Goal: Transaction & Acquisition: Purchase product/service

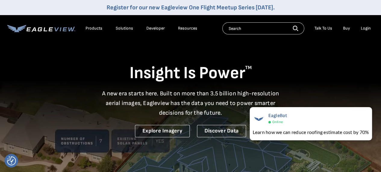
click at [366, 30] on div "Login" at bounding box center [366, 28] width 10 height 5
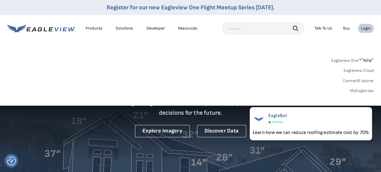
click at [363, 90] on link "MyEagleview" at bounding box center [362, 90] width 24 height 5
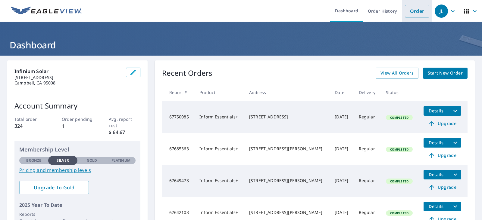
click at [406, 11] on link "Order" at bounding box center [417, 11] width 24 height 13
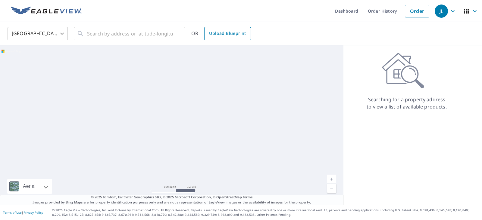
click at [220, 36] on span "Upload Blueprint" at bounding box center [227, 34] width 37 height 8
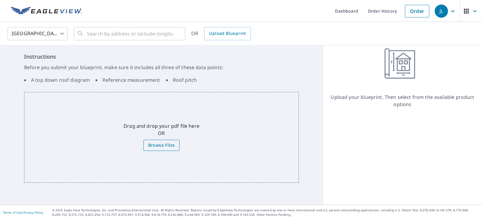
click at [158, 148] on span "Browse Files" at bounding box center [161, 146] width 27 height 8
click at [0, 0] on input "Browse Files" at bounding box center [0, 0] width 0 height 0
click at [227, 35] on span "Upload Blueprint" at bounding box center [227, 34] width 37 height 8
click at [157, 145] on span "Browse Files" at bounding box center [161, 146] width 27 height 8
click at [0, 0] on input "Browse Files" at bounding box center [0, 0] width 0 height 0
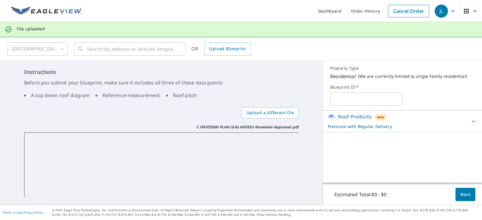
click at [470, 120] on icon at bounding box center [473, 121] width 7 height 7
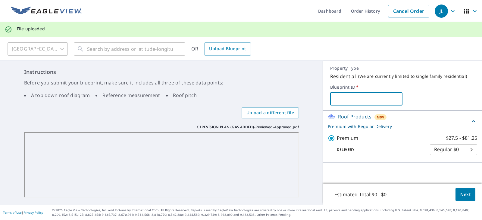
click at [345, 101] on input "text" at bounding box center [366, 99] width 72 height 17
click at [355, 98] on input "text" at bounding box center [366, 99] width 72 height 17
paste input "THURSTON ST, LOS GATOS, CA, 95030"
click at [367, 98] on input "THURSTON ST, LOS GATOS, CA, 95030" at bounding box center [366, 99] width 72 height 17
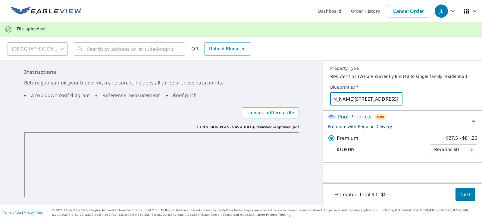
click at [367, 98] on input "THURSTON ST, LOS GATOS, CA, 95030" at bounding box center [366, 99] width 72 height 17
click at [366, 98] on input "THURSTON ST, LOS GATOS, CA, 95030" at bounding box center [366, 99] width 72 height 17
click at [346, 98] on input "THURSTON ST, LOS GATOS, CA, 95030" at bounding box center [366, 99] width 72 height 17
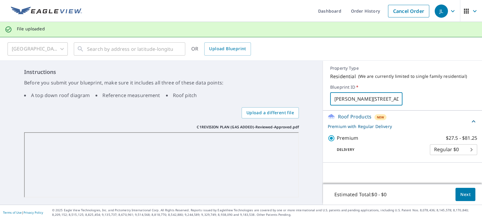
drag, startPoint x: 359, startPoint y: 97, endPoint x: 324, endPoint y: 96, distance: 34.9
click at [324, 96] on div "Property Type Residential ( We are currently limited to single family residenti…" at bounding box center [402, 86] width 159 height 50
click at [340, 98] on input "THURSTON ST, LOS GATOS, CA, 95030" at bounding box center [366, 99] width 72 height 17
type input "THURSTON ST, LOS GATOS, CA, 95030"
click at [466, 149] on body "JL JL Dashboard Order History Cancel Order JL File uploaded United States US ​ …" at bounding box center [241, 110] width 482 height 220
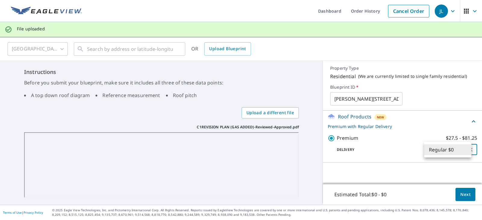
click at [422, 110] on div at bounding box center [241, 110] width 482 height 220
click at [119, 48] on div "United States US ​ ​ OR Upload Blueprint Instructions Before you submit your bl…" at bounding box center [241, 121] width 482 height 168
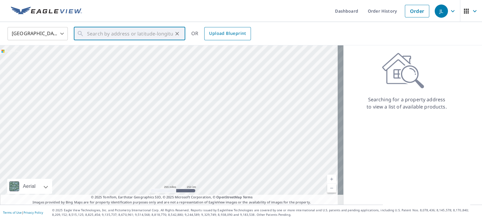
click at [226, 35] on span "Upload Blueprint" at bounding box center [227, 34] width 37 height 8
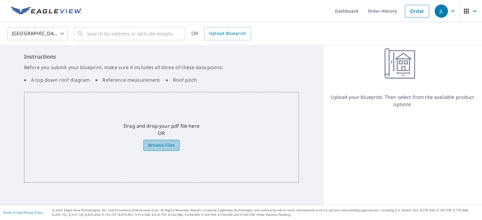
click at [162, 148] on span "Browse Files" at bounding box center [161, 146] width 27 height 8
click at [0, 0] on input "Browse Files" at bounding box center [0, 0] width 0 height 0
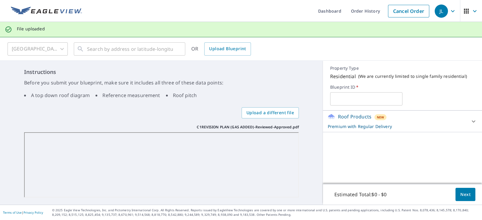
click at [352, 101] on input "text" at bounding box center [366, 99] width 72 height 17
type input "THURSTON ST, LOS GATOS, CA, 95030"
click at [364, 97] on input "THURSTON ST, LOS GATOS, CA, 95030" at bounding box center [366, 99] width 72 height 17
click at [460, 195] on span "Next" at bounding box center [465, 195] width 10 height 8
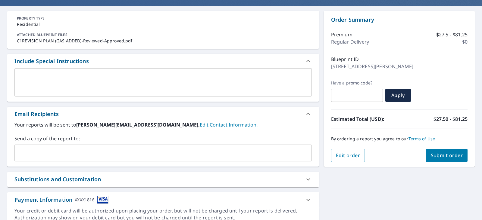
scroll to position [38, 0]
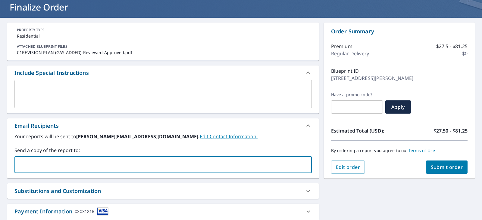
click at [33, 164] on input "text" at bounding box center [158, 164] width 283 height 11
type input "roger"
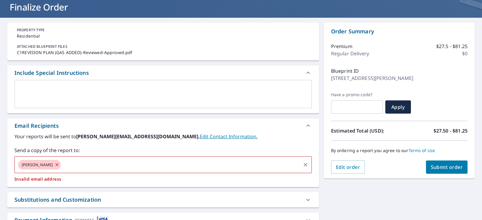
click at [55, 165] on icon at bounding box center [57, 165] width 5 height 7
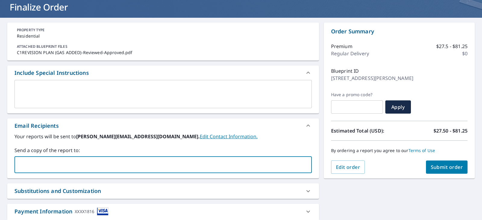
click at [56, 166] on input "text" at bounding box center [158, 164] width 283 height 11
paste input "cmontano@cjs-roofing.com"
type input "cmontano@cjs-roofing.com"
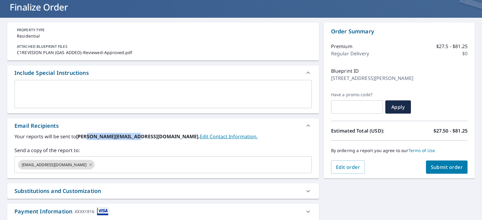
drag, startPoint x: 85, startPoint y: 136, endPoint x: 132, endPoint y: 138, distance: 46.7
click at [132, 138] on b "jeff@infiniumsolar.com." at bounding box center [137, 136] width 123 height 7
copy b "@infiniumsolar.com"
click at [100, 166] on input "text" at bounding box center [197, 164] width 204 height 11
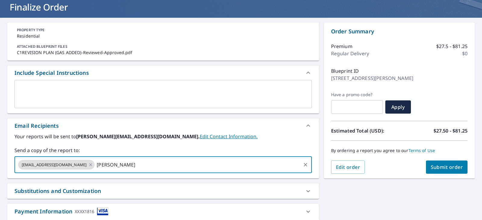
paste input "@infiniumsolar.com"
type input "roger@infiniumsolar.com"
paste input "@infiniumsolar.com"
type input "alvin@infiniumsolar.com"
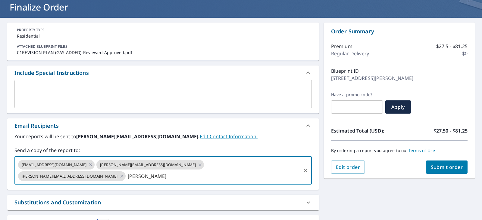
paste input "@infiniumsolar.com"
type input "angelo@infiniumsolar.com"
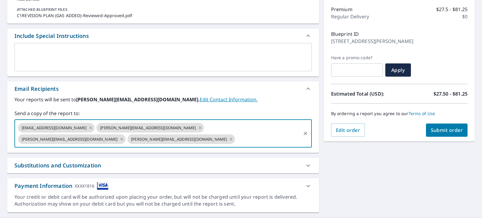
scroll to position [76, 0]
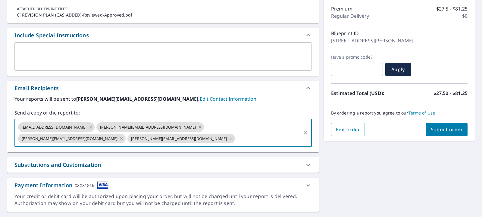
click at [446, 129] on span "Submit order" at bounding box center [447, 129] width 32 height 7
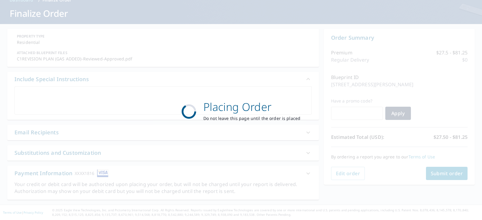
scroll to position [31, 0]
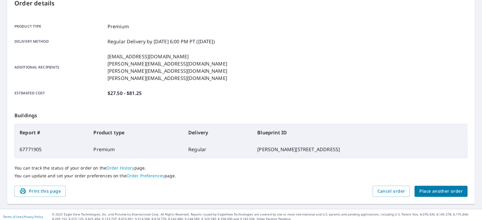
scroll to position [31, 0]
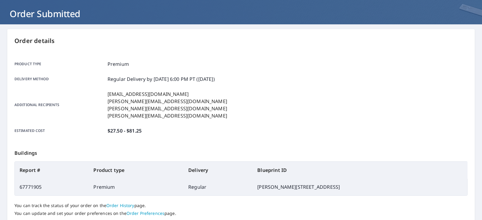
click at [363, 205] on p "You can track the status of your order on the Order History page." at bounding box center [240, 205] width 453 height 5
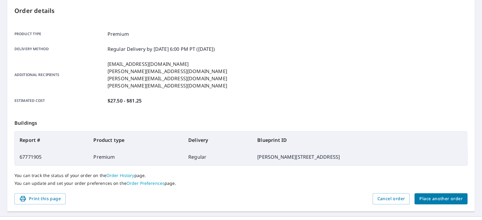
scroll to position [73, 0]
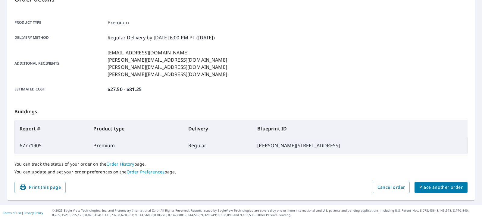
click at [431, 189] on span "Place another order" at bounding box center [440, 188] width 43 height 8
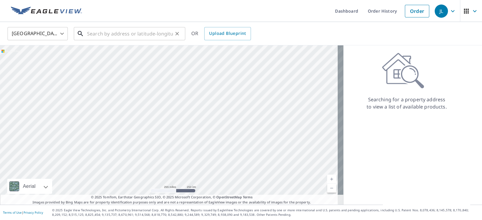
click at [117, 33] on input "text" at bounding box center [130, 33] width 86 height 17
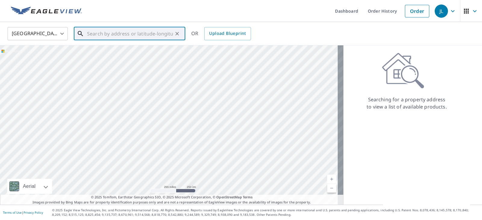
paste input "252 Vineyard Drive San Jose CA 95119"
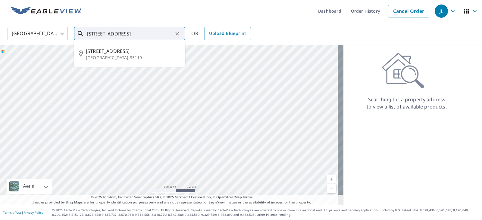
type input "252 Vineyard Drive San Jose CA 95119"
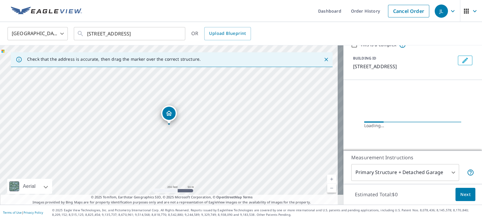
scroll to position [0, 0]
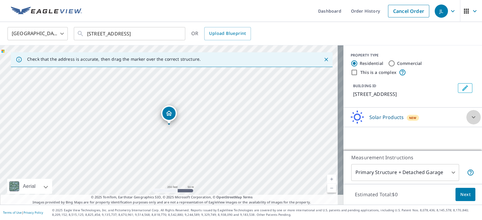
click at [472, 117] on icon at bounding box center [474, 118] width 4 height 2
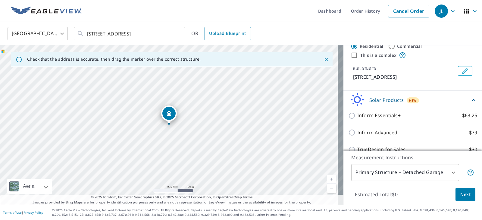
scroll to position [7, 0]
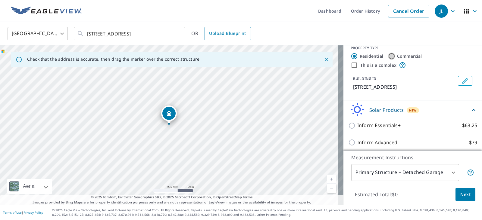
click at [388, 56] on input "Commercial" at bounding box center [391, 56] width 7 height 7
radio input "true"
type input "4"
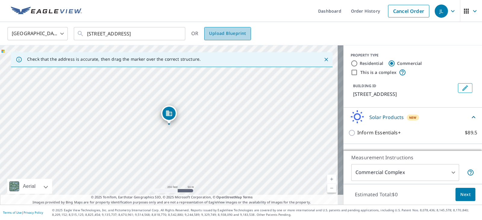
click at [222, 35] on span "Upload Blueprint" at bounding box center [227, 34] width 37 height 8
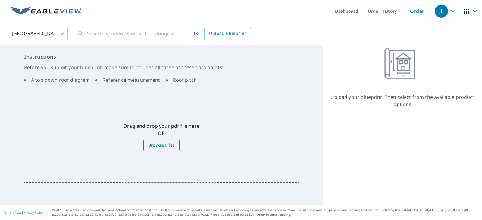
click at [155, 147] on span "Browse Files" at bounding box center [161, 146] width 27 height 8
click at [0, 0] on input "Browse Files" at bounding box center [0, 0] width 0 height 0
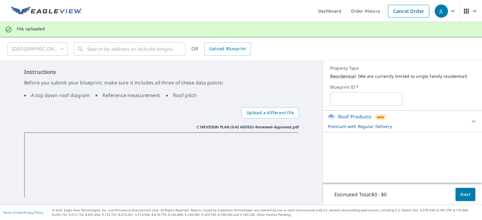
click at [470, 120] on icon at bounding box center [473, 121] width 7 height 7
